Goal: Task Accomplishment & Management: Use online tool/utility

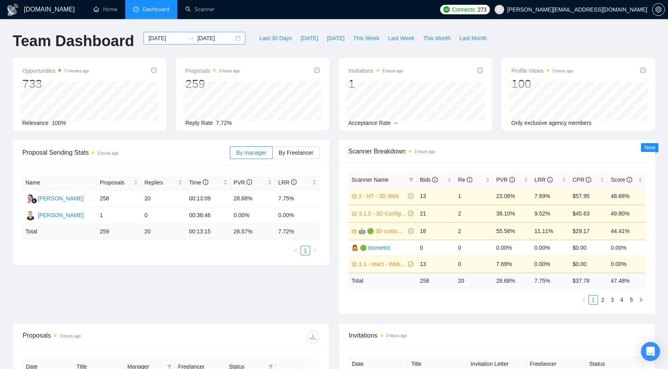
click at [166, 34] on input "[DATE]" at bounding box center [166, 38] width 36 height 9
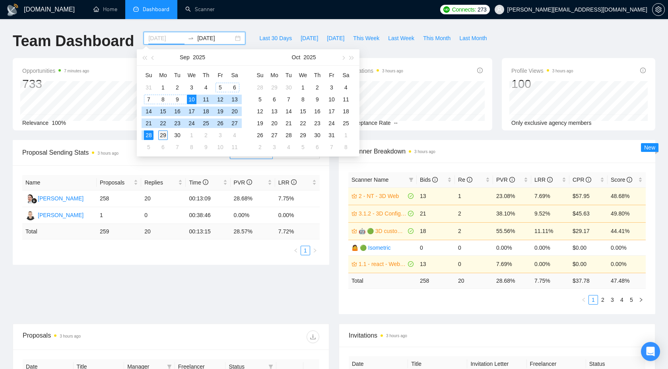
type input "2025-09-29"
click at [163, 136] on div "29" at bounding box center [163, 136] width 10 height 10
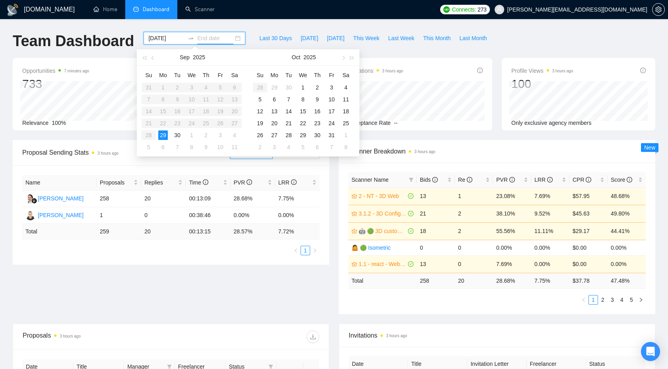
type input "2025-09-30"
type input "2025-09-29"
click at [160, 135] on div "29" at bounding box center [163, 136] width 10 height 10
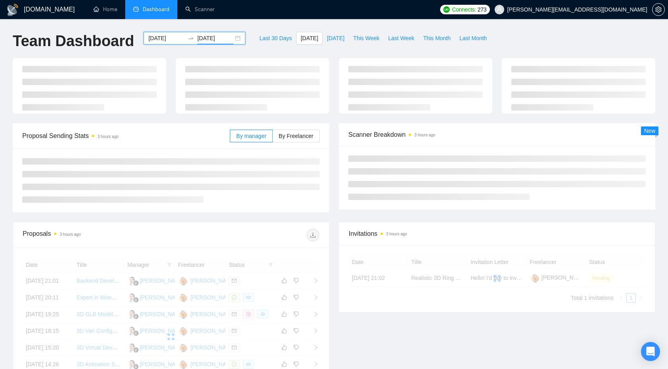
click at [169, 36] on input "2025-09-29" at bounding box center [166, 38] width 36 height 9
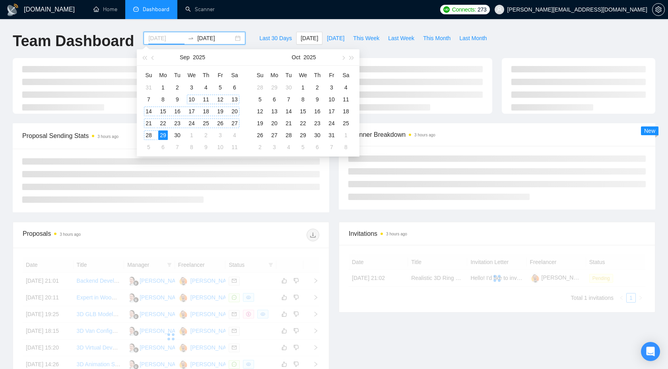
click at [193, 99] on div "10" at bounding box center [192, 100] width 10 height 10
type input "[DATE]"
type input "2025-09-29"
click at [259, 25] on div "GigRadar.io Home Dashboard Scanner Connects: 273 bohdan@dfrnc.com Team Dashboar…" at bounding box center [334, 268] width 668 height 537
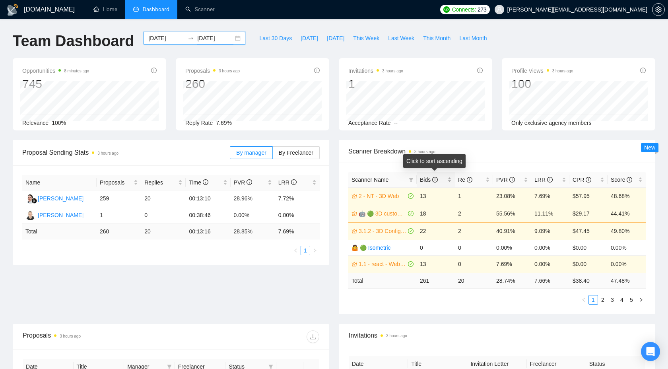
click at [442, 180] on span "Bids" at bounding box center [433, 179] width 26 height 9
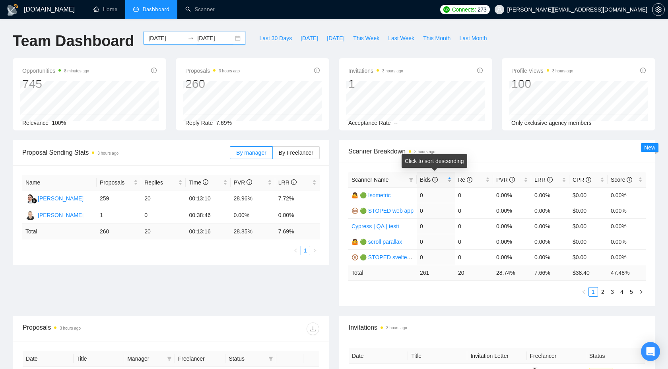
click at [442, 180] on span "Bids" at bounding box center [433, 179] width 26 height 9
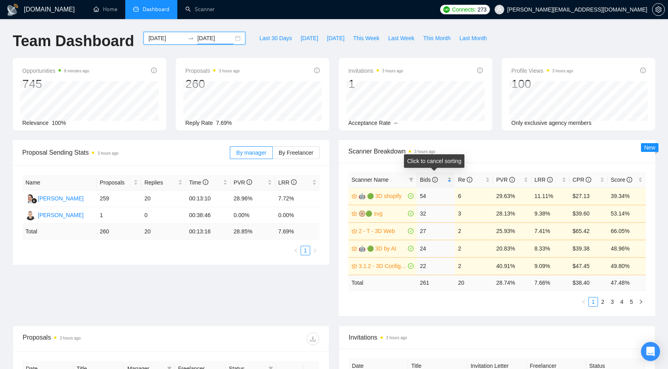
click at [442, 180] on span "Bids" at bounding box center [433, 179] width 26 height 9
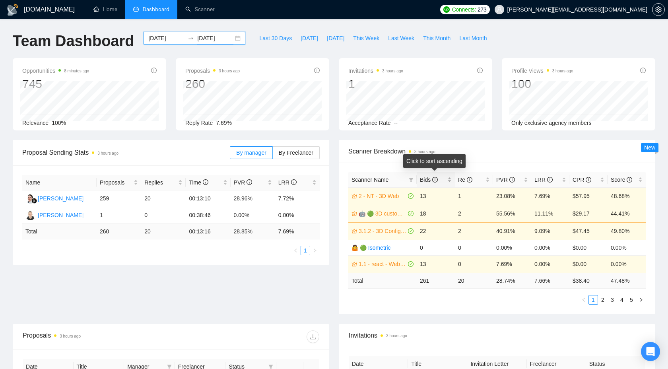
click at [442, 180] on span "Bids" at bounding box center [433, 179] width 26 height 9
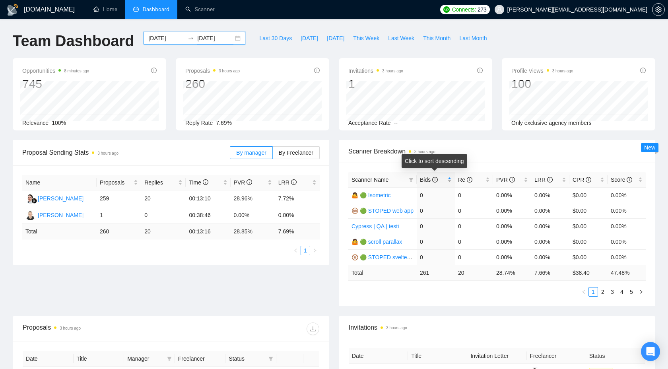
click at [442, 180] on span "Bids" at bounding box center [433, 179] width 26 height 9
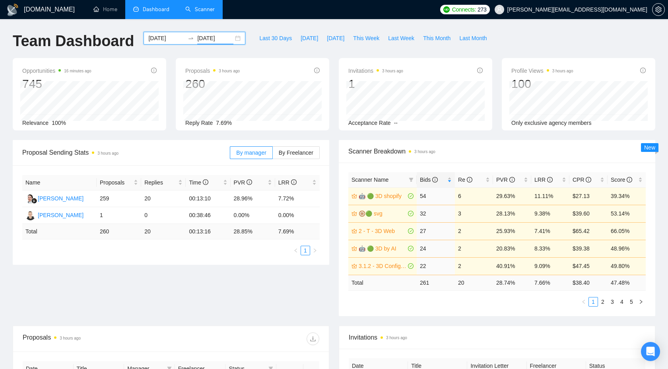
click at [198, 13] on link "Scanner" at bounding box center [199, 9] width 29 height 7
